Goal: Task Accomplishment & Management: Complete application form

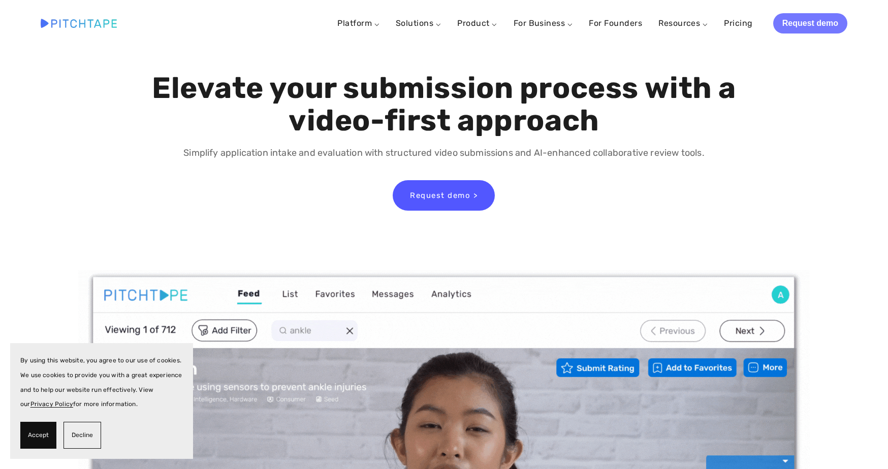
click at [811, 22] on link "Request demo" at bounding box center [810, 23] width 74 height 20
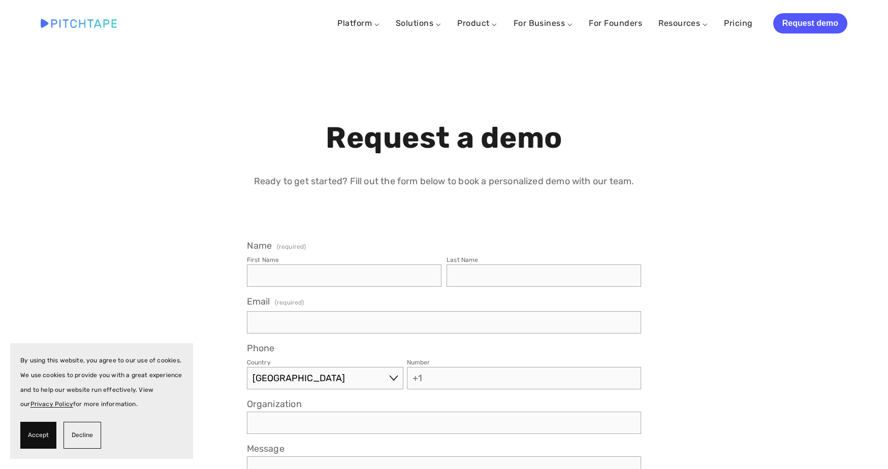
select select "US"
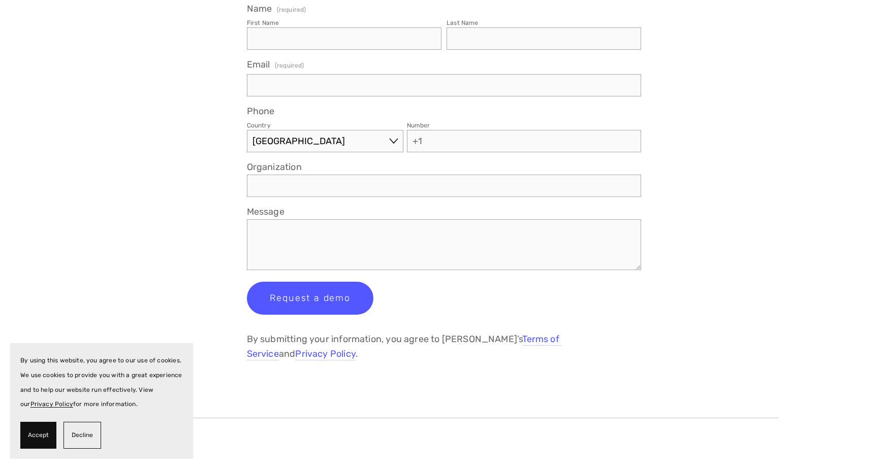
scroll to position [118, 0]
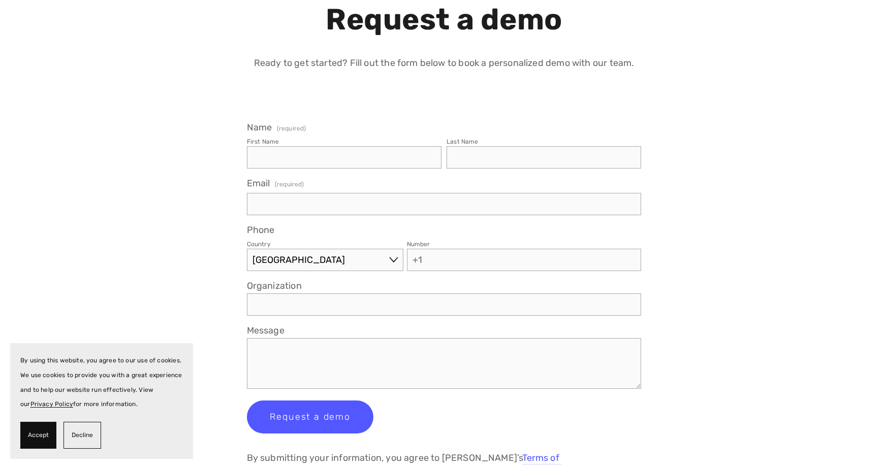
drag, startPoint x: 267, startPoint y: 145, endPoint x: 205, endPoint y: 120, distance: 66.3
click at [205, 124] on div "Request a demo Ready to get started? Fill out the form below to book a personal…" at bounding box center [444, 379] width 824 height 820
click at [205, 116] on div "Request a demo Ready to get started? Fill out the form below to book a personal…" at bounding box center [444, 379] width 824 height 820
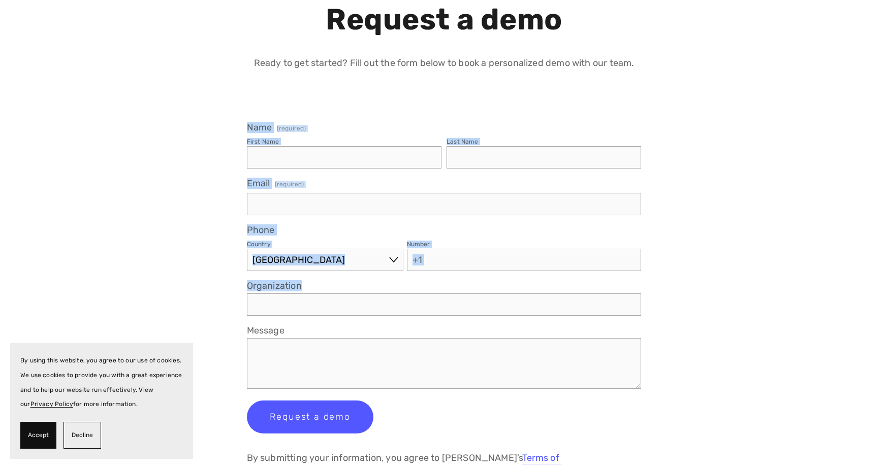
drag, startPoint x: 207, startPoint y: 107, endPoint x: 485, endPoint y: 363, distance: 378.2
click at [489, 363] on div "Request a demo Ready to get started? Fill out the form below to book a personal…" at bounding box center [444, 379] width 824 height 820
click at [83, 436] on span "Decline" at bounding box center [82, 435] width 21 height 15
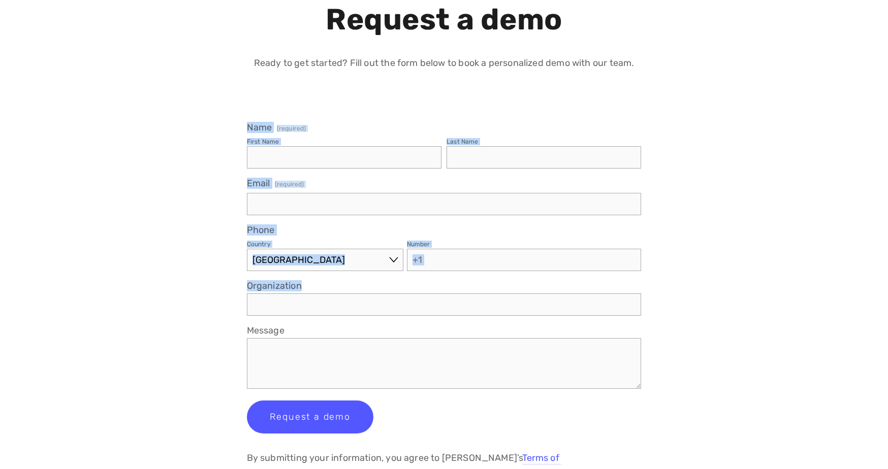
click at [192, 284] on div "Request a demo Ready to get started? Fill out the form below to book a personal…" at bounding box center [444, 379] width 824 height 820
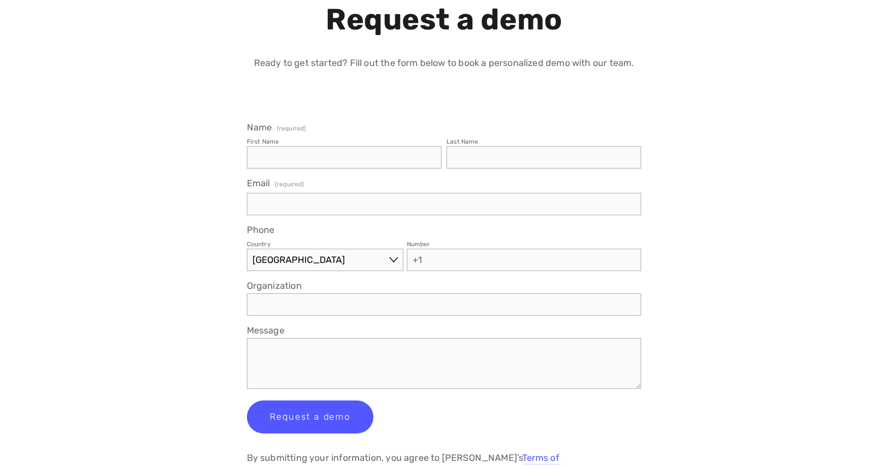
click at [437, 262] on input "Number" at bounding box center [524, 260] width 235 height 22
click at [209, 227] on div "Request a demo Ready to get started? Fill out the form below to book a personal…" at bounding box center [444, 379] width 824 height 820
click at [299, 158] on input "First Name" at bounding box center [344, 157] width 195 height 22
click at [509, 157] on input "Last Name" at bounding box center [544, 157] width 195 height 22
click at [349, 214] on input "Email (required)" at bounding box center [444, 204] width 395 height 22
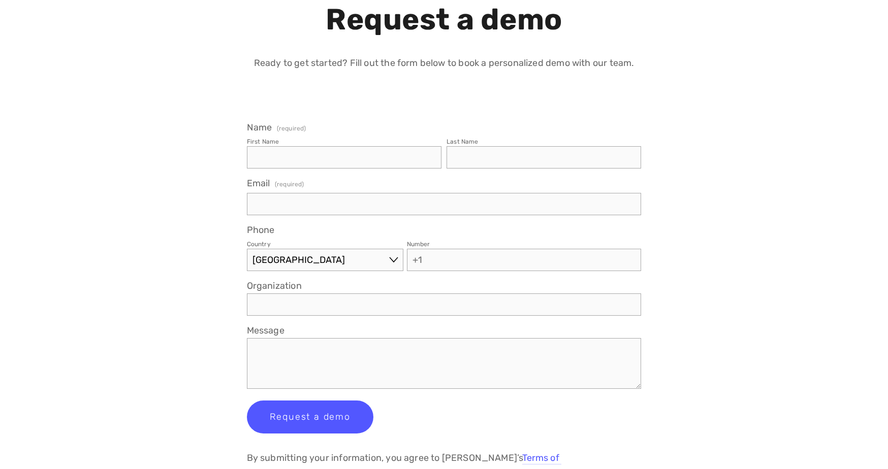
click at [184, 260] on div "Request a demo Ready to get started? Fill out the form below to book a personal…" at bounding box center [444, 379] width 824 height 820
click at [282, 301] on input "Organization" at bounding box center [444, 305] width 395 height 22
click at [269, 362] on textarea "Message" at bounding box center [444, 363] width 395 height 51
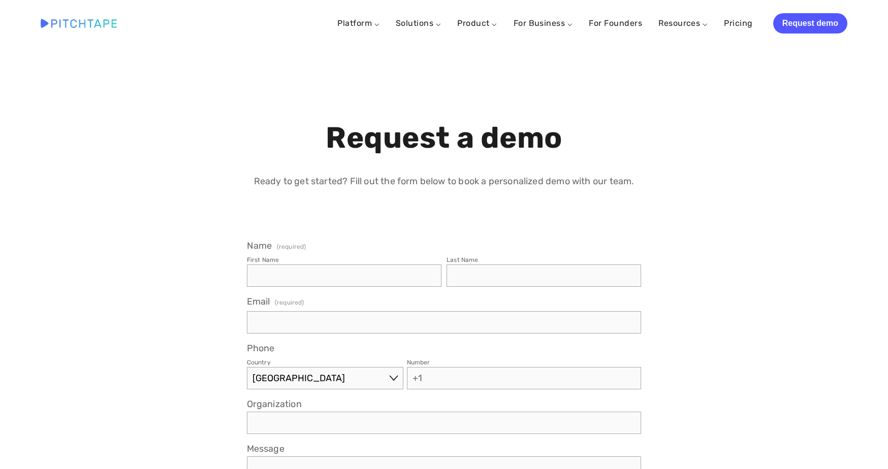
scroll to position [5, 0]
